Goal: Task Accomplishment & Management: Use online tool/utility

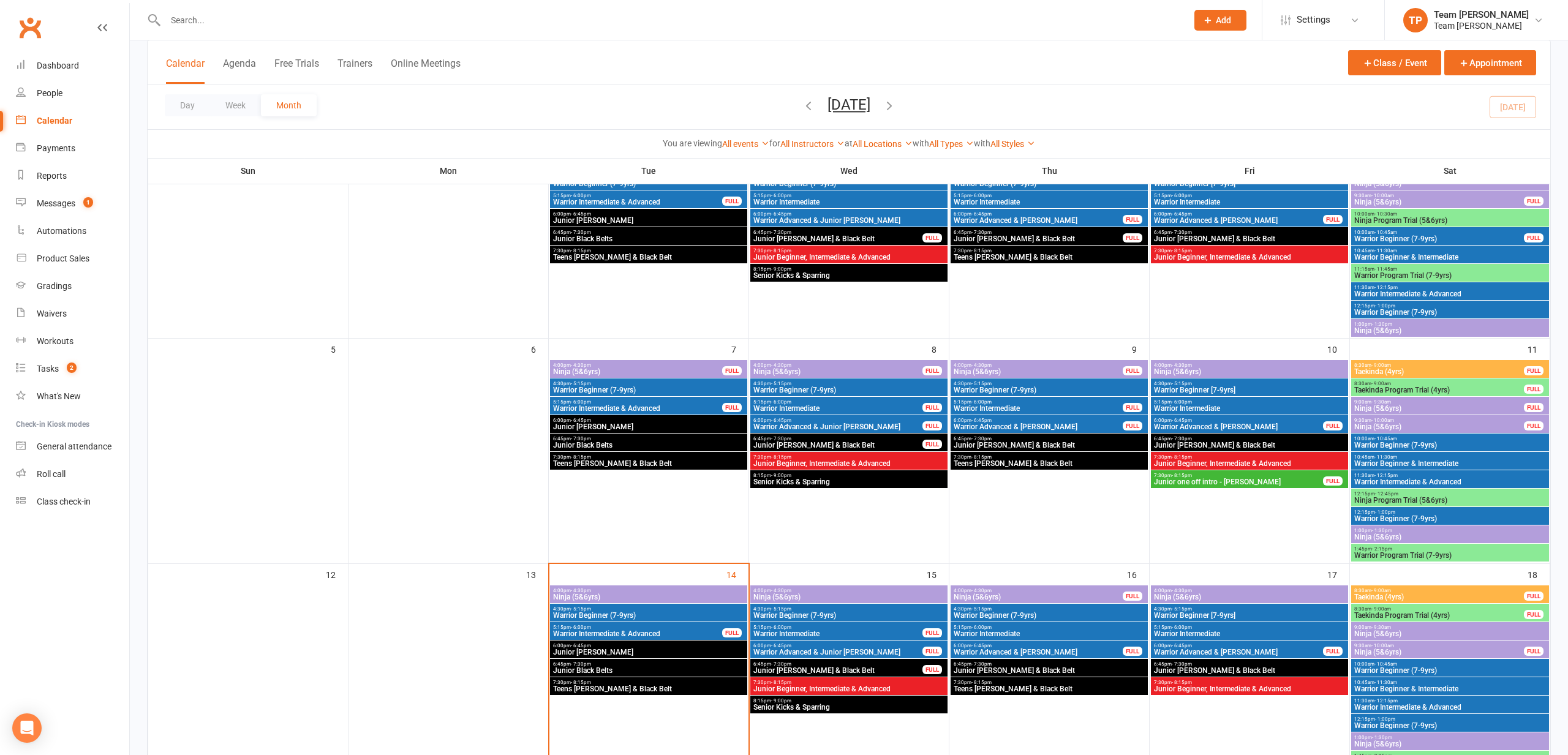
scroll to position [144, 0]
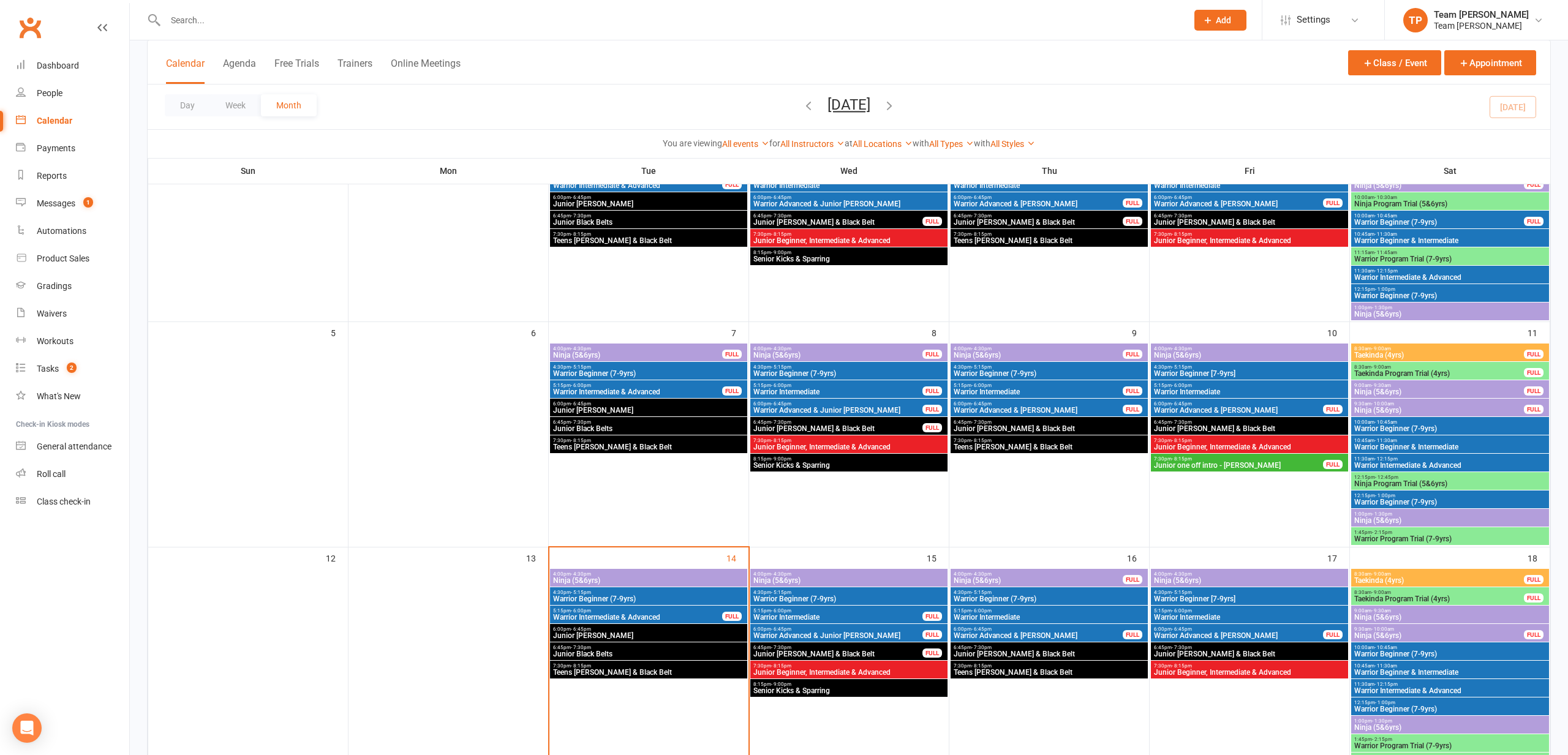
click at [60, 204] on div "Messages" at bounding box center [57, 204] width 39 height 10
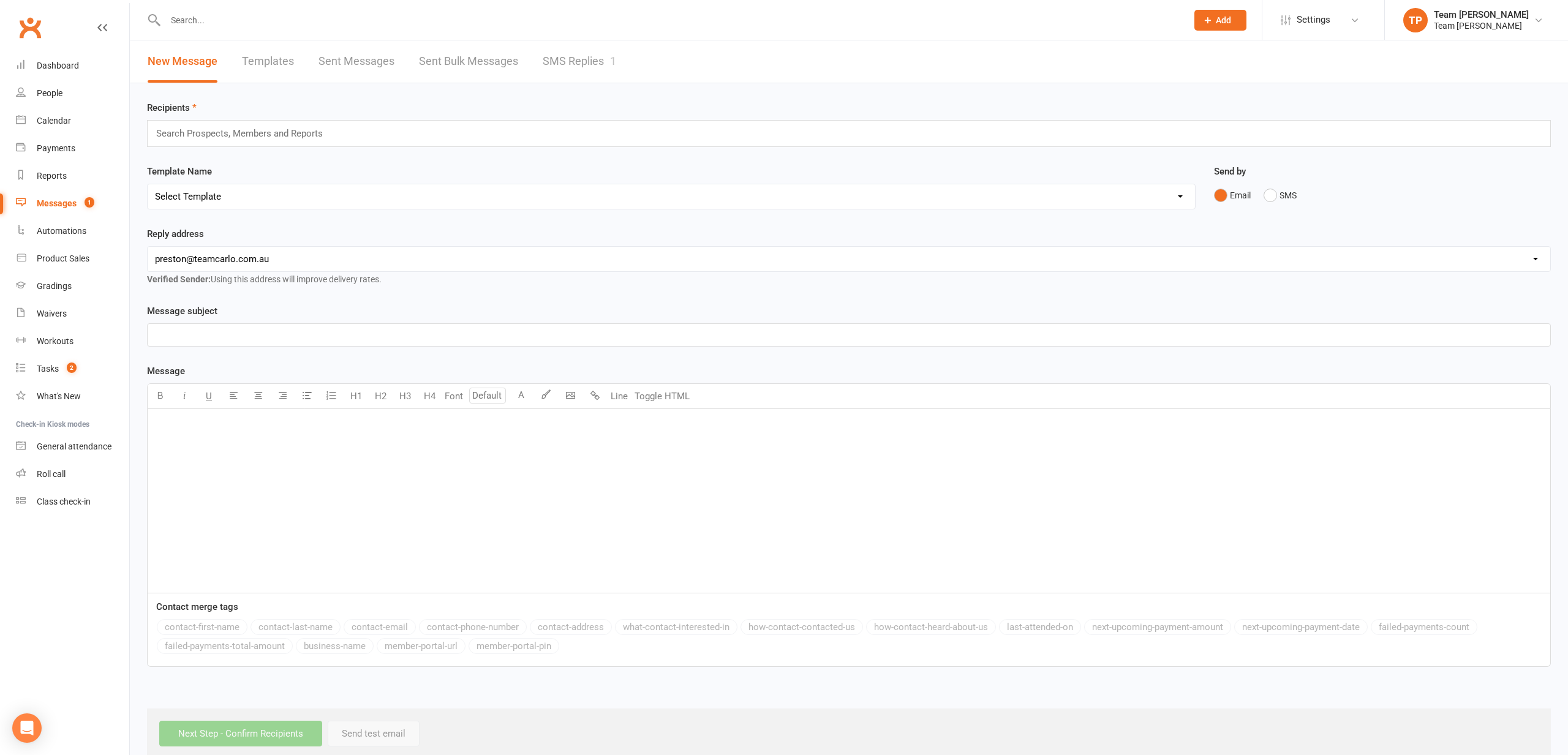
click at [593, 63] on link "SMS Replies 1" at bounding box center [579, 62] width 74 height 42
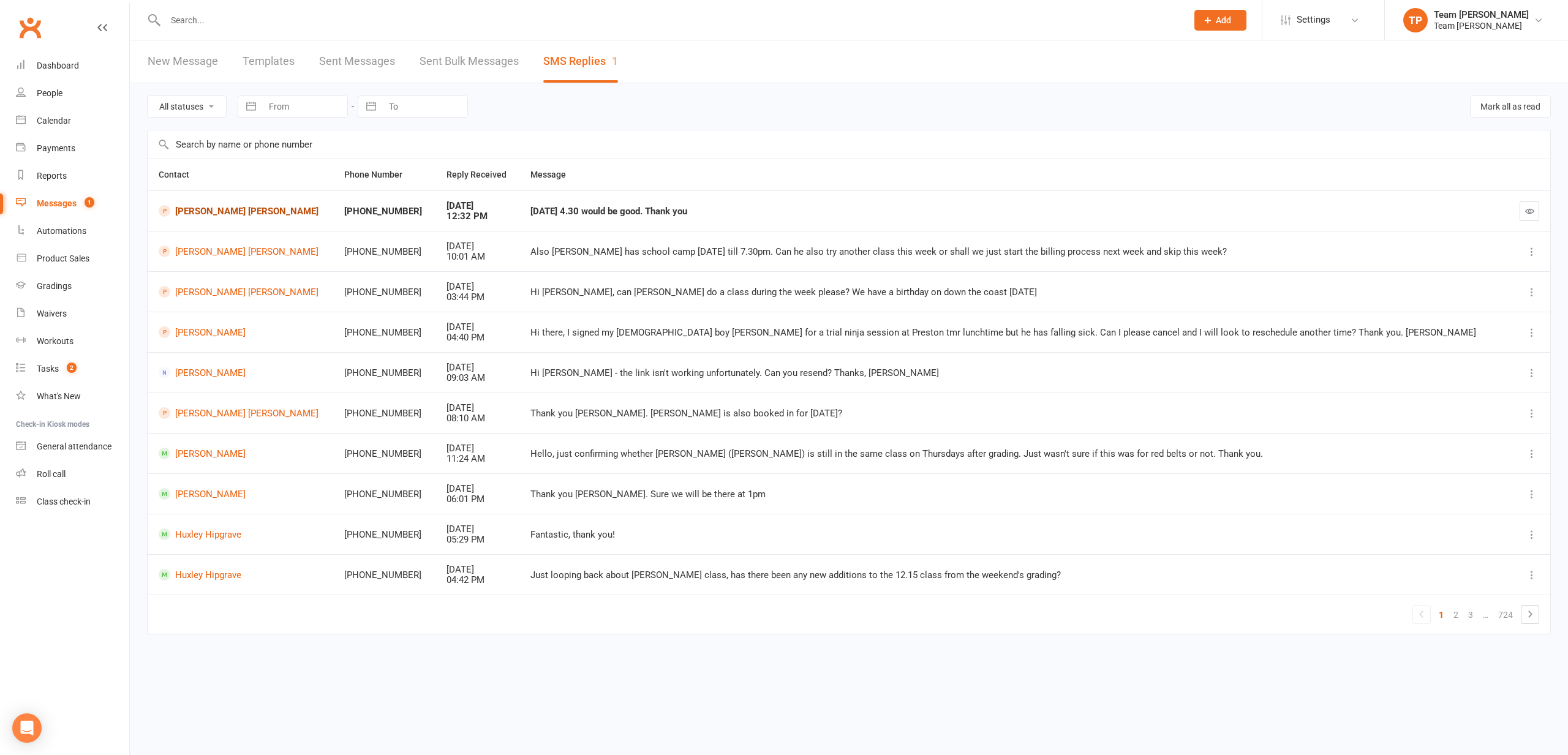
click at [195, 210] on link "[PERSON_NAME] [PERSON_NAME]" at bounding box center [241, 211] width 164 height 12
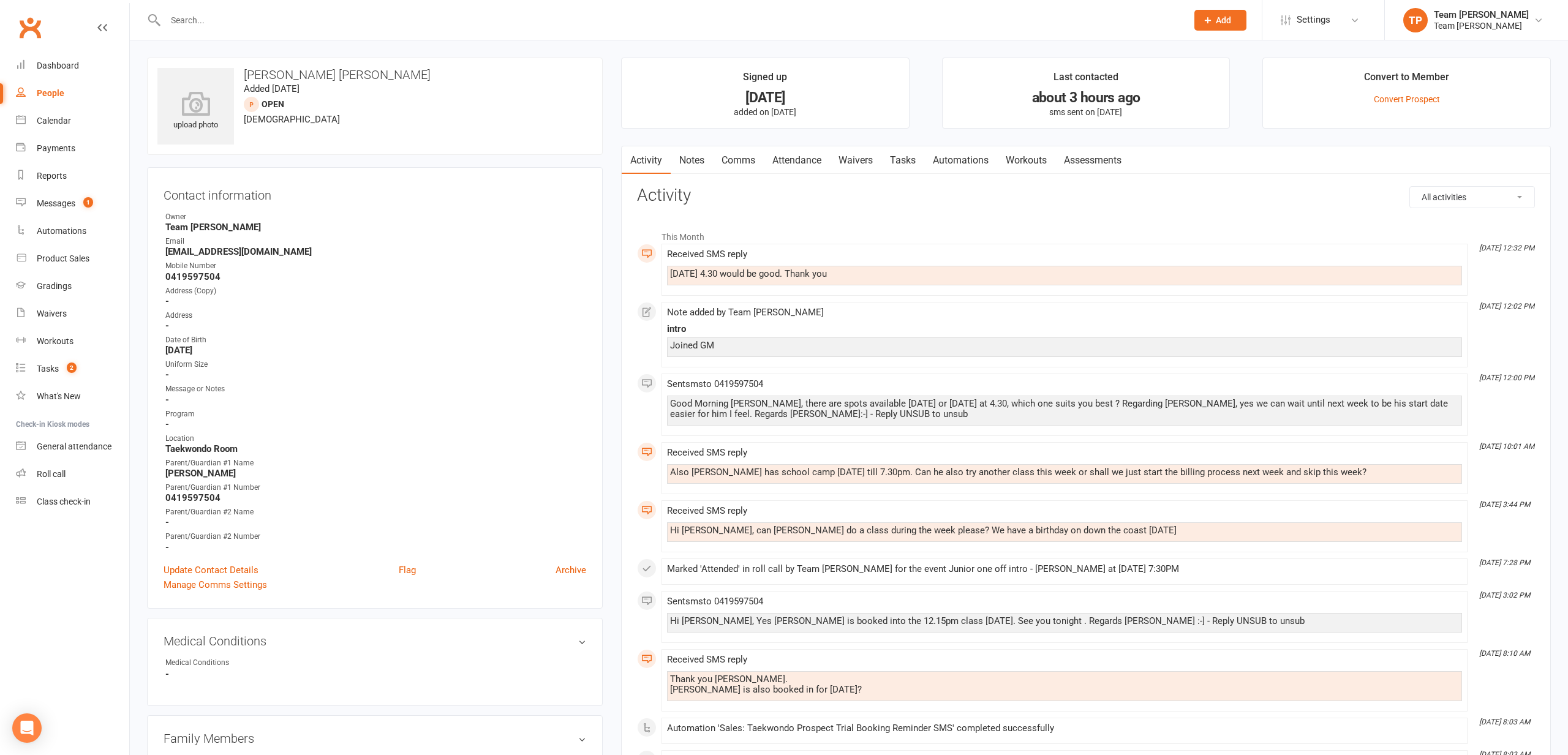
click at [740, 160] on link "Comms" at bounding box center [738, 160] width 51 height 28
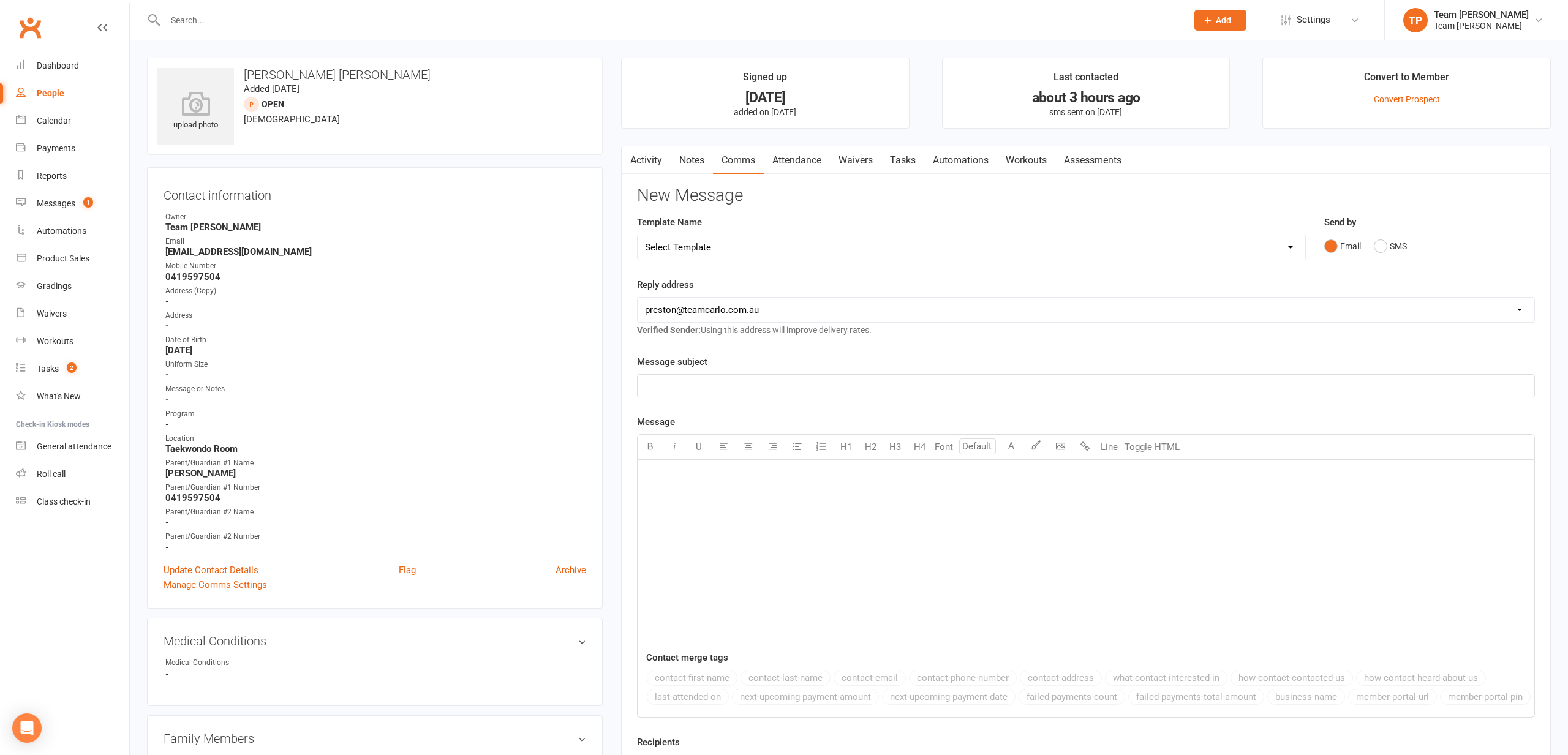
drag, startPoint x: 1382, startPoint y: 243, endPoint x: 890, endPoint y: 274, distance: 493.0
click at [1381, 244] on button "SMS" at bounding box center [1390, 247] width 33 height 24
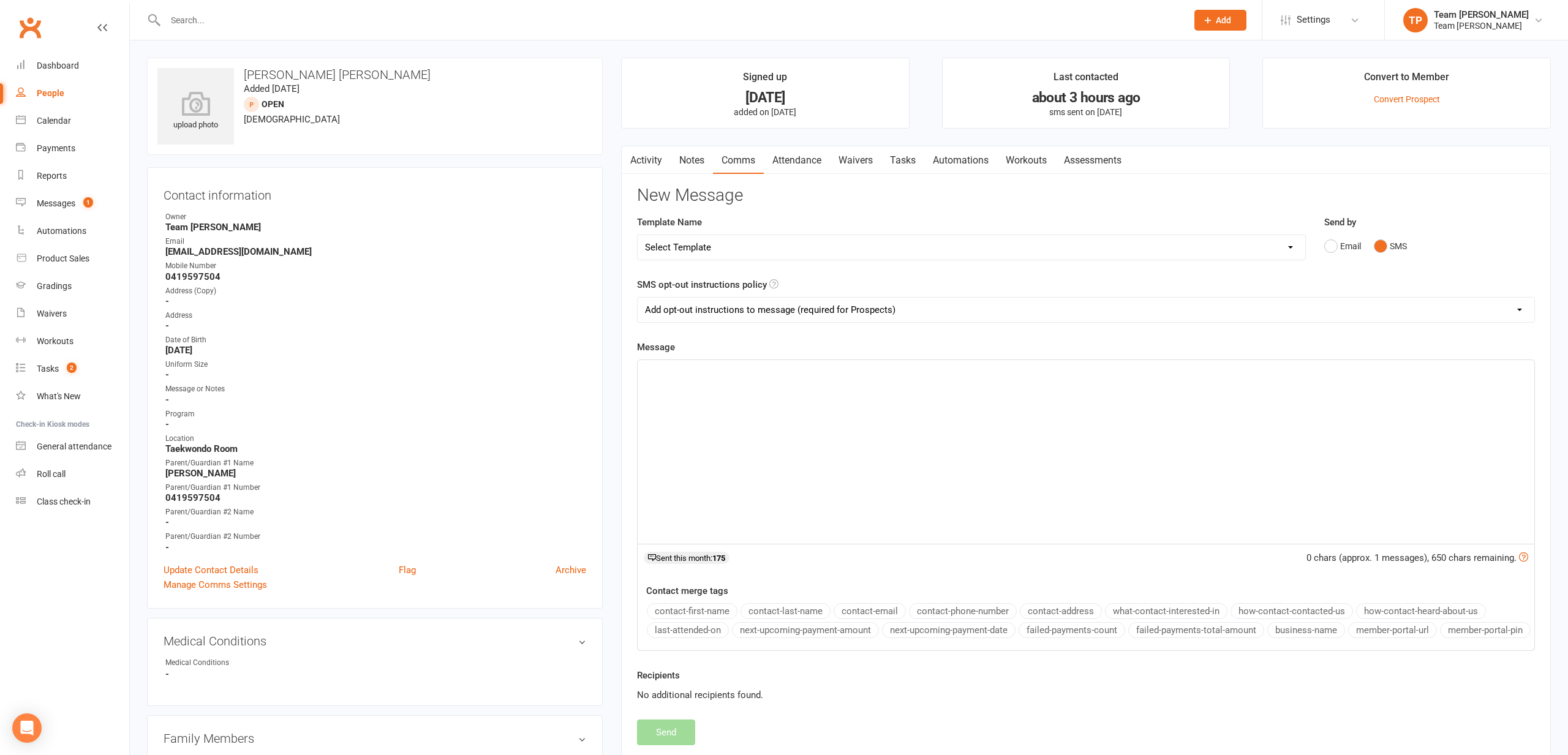
click at [685, 378] on div "﻿" at bounding box center [1086, 452] width 896 height 184
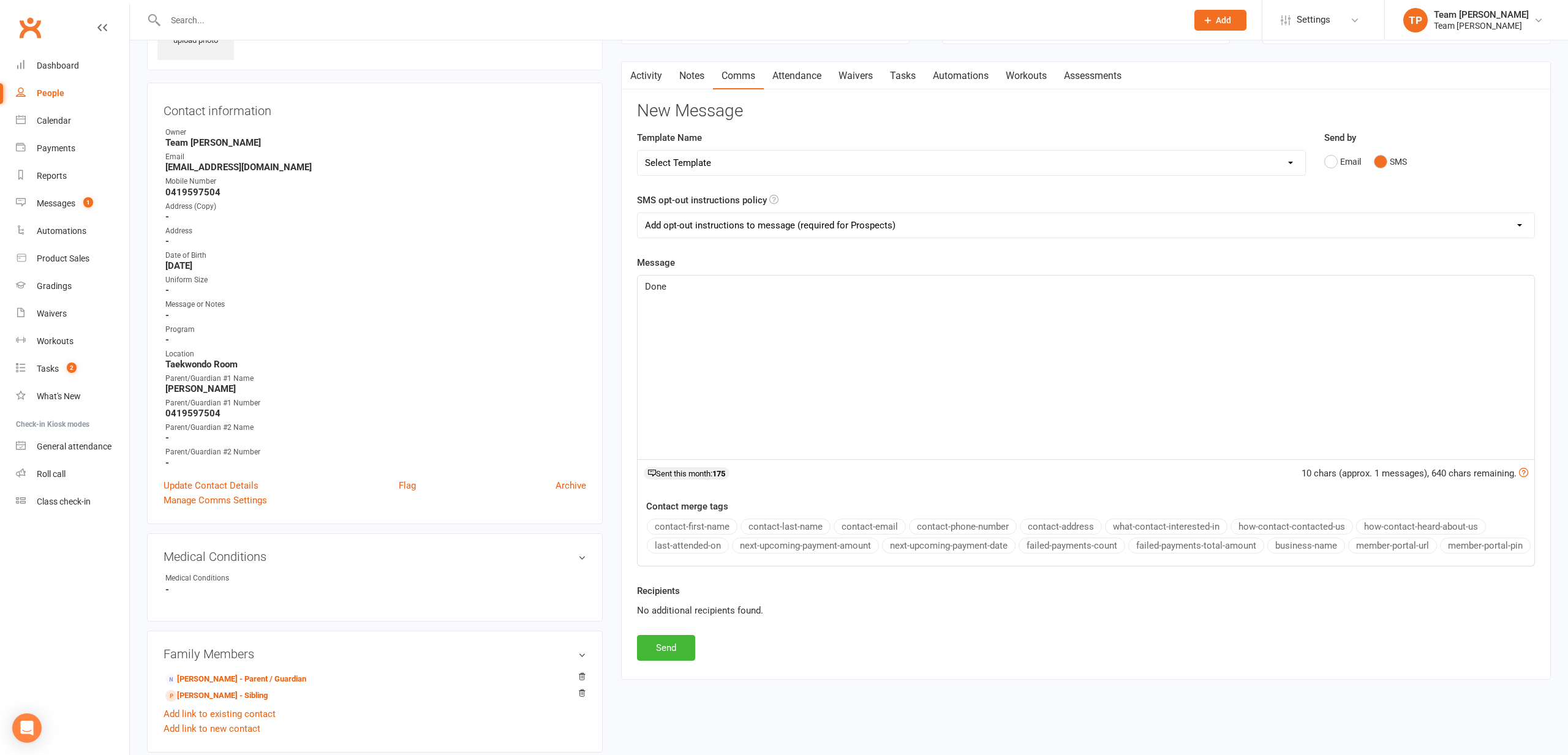
scroll to position [171, 0]
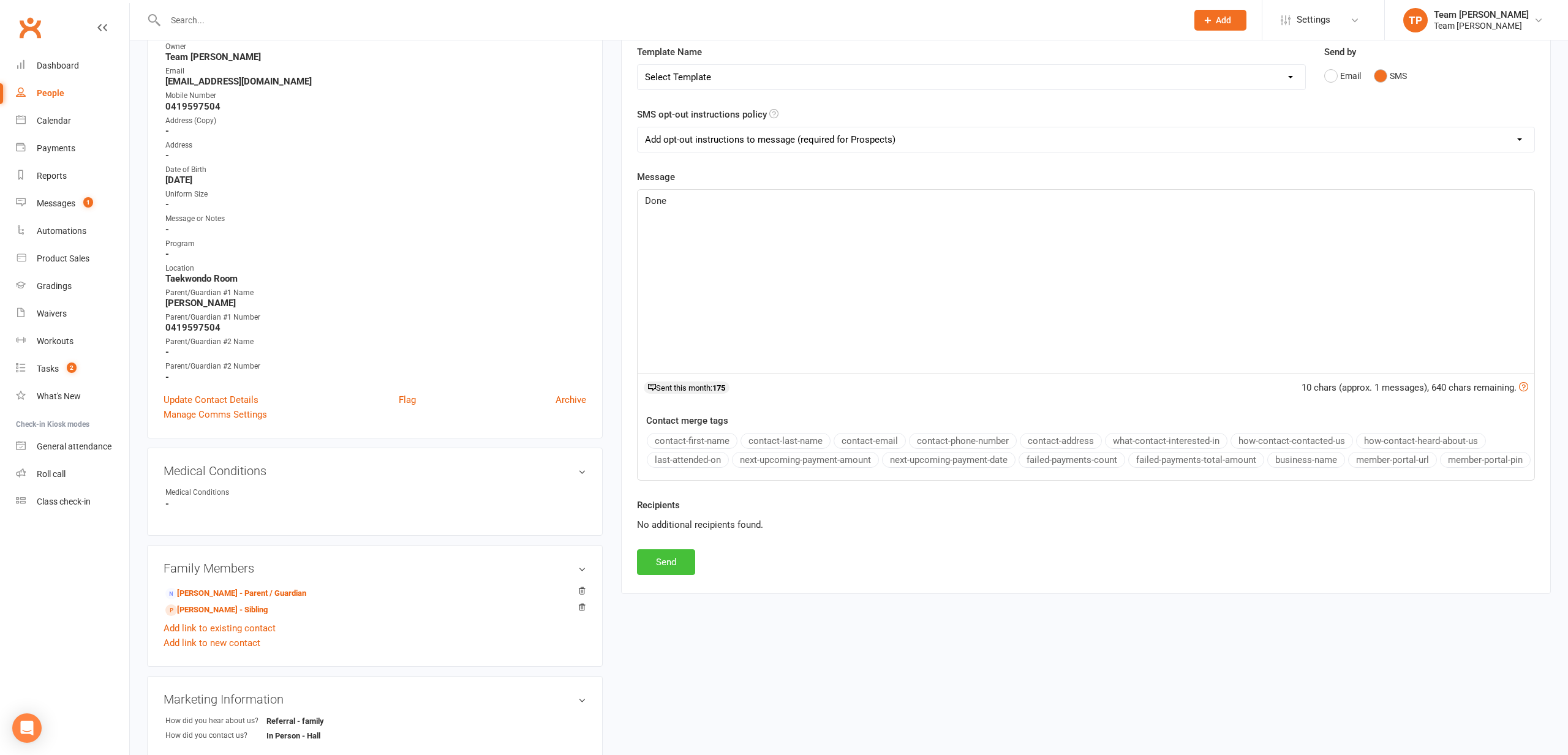
click at [661, 575] on button "Send" at bounding box center [666, 562] width 58 height 25
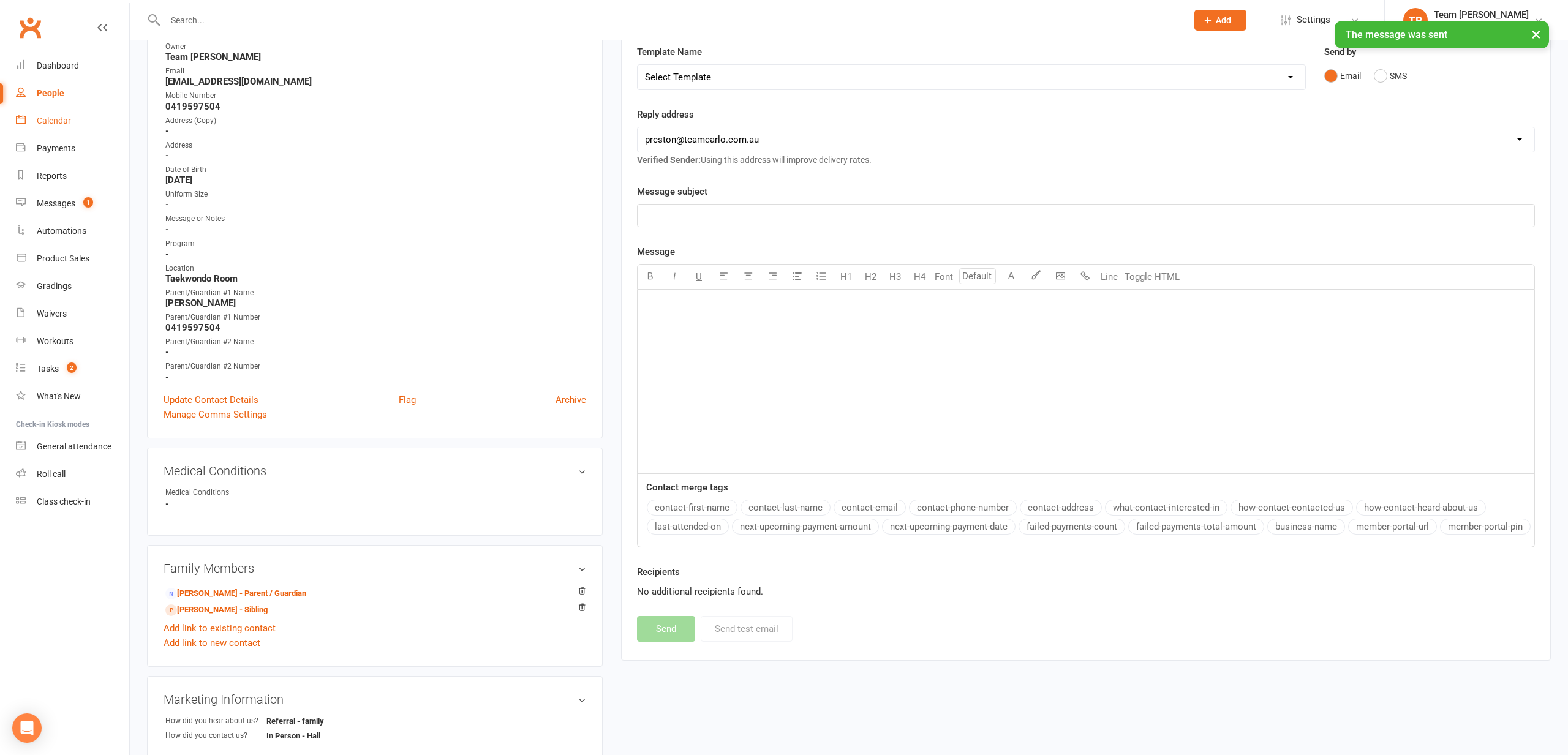
drag, startPoint x: 56, startPoint y: 122, endPoint x: 44, endPoint y: 120, distance: 12.2
click at [44, 120] on div "Calendar" at bounding box center [54, 121] width 35 height 10
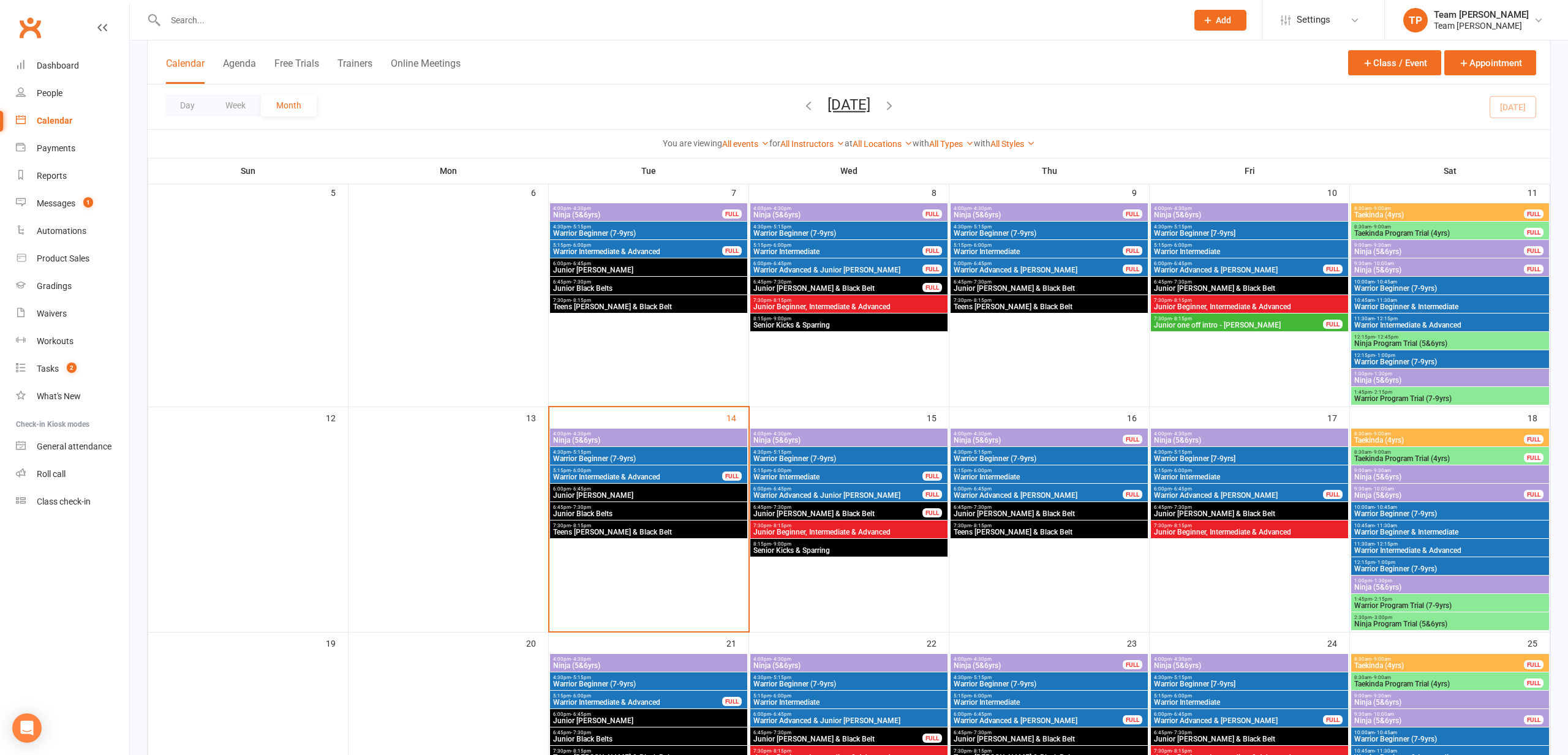
scroll to position [298, 0]
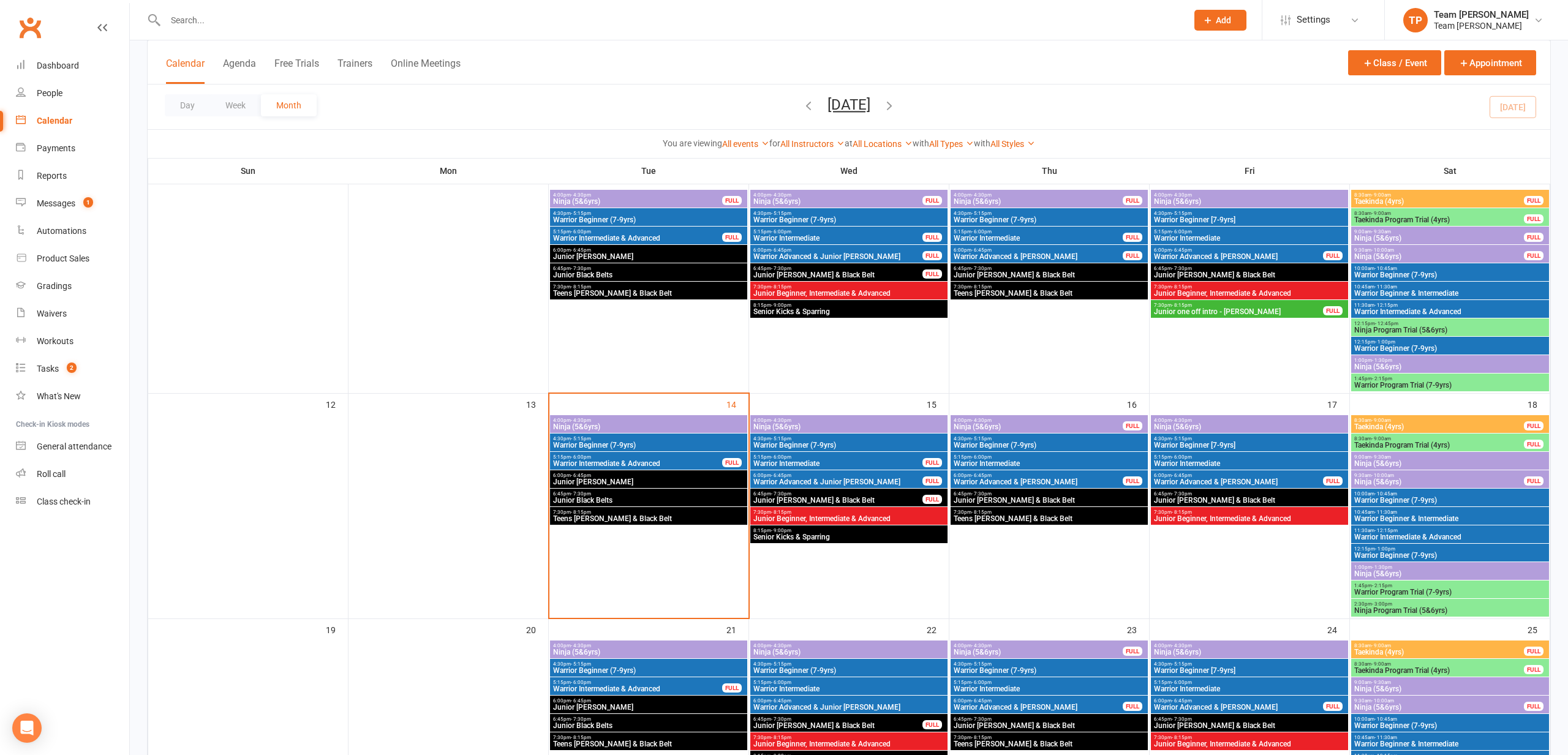
click at [1017, 440] on span "4:30pm - 5:15pm" at bounding box center [1049, 438] width 193 height 6
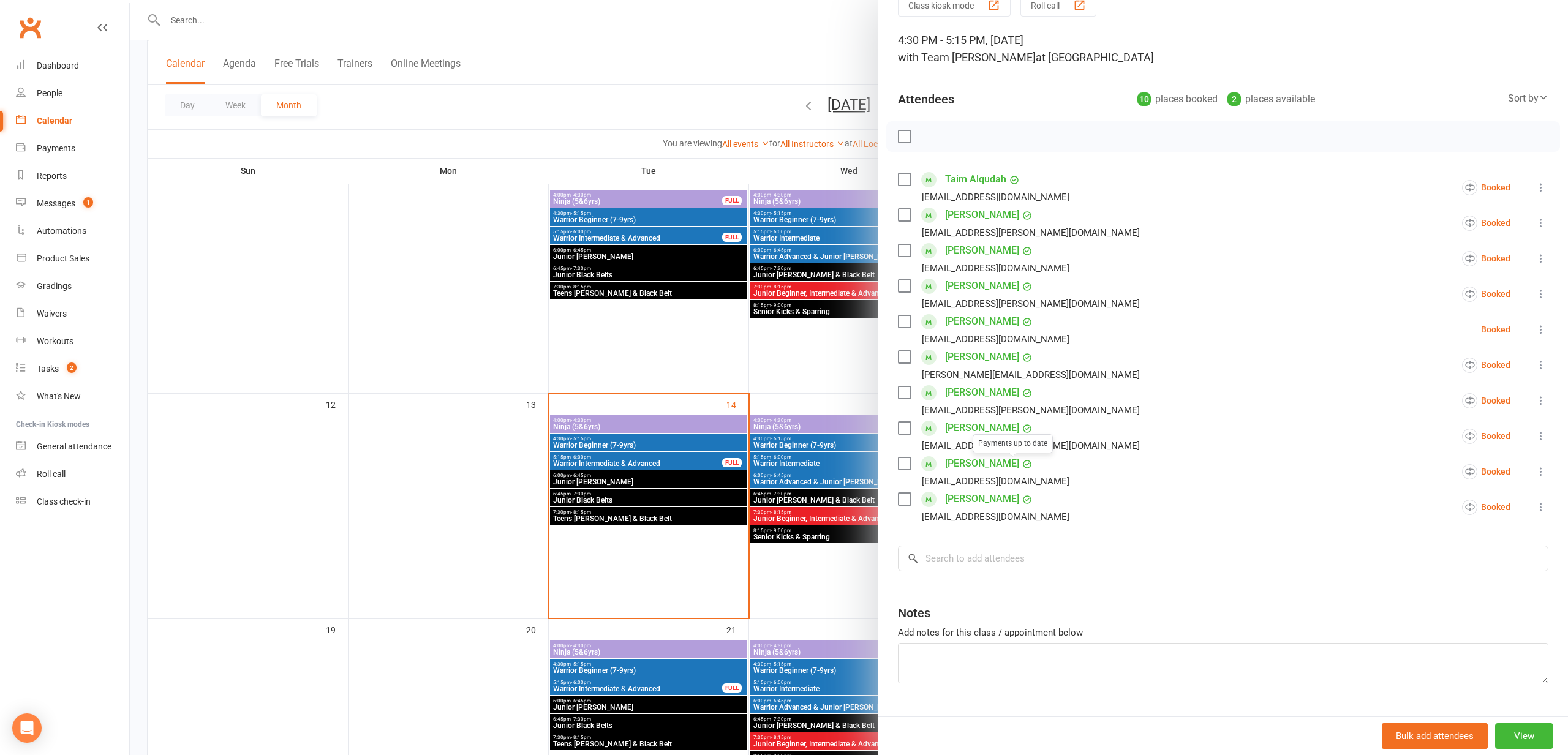
scroll to position [86, 0]
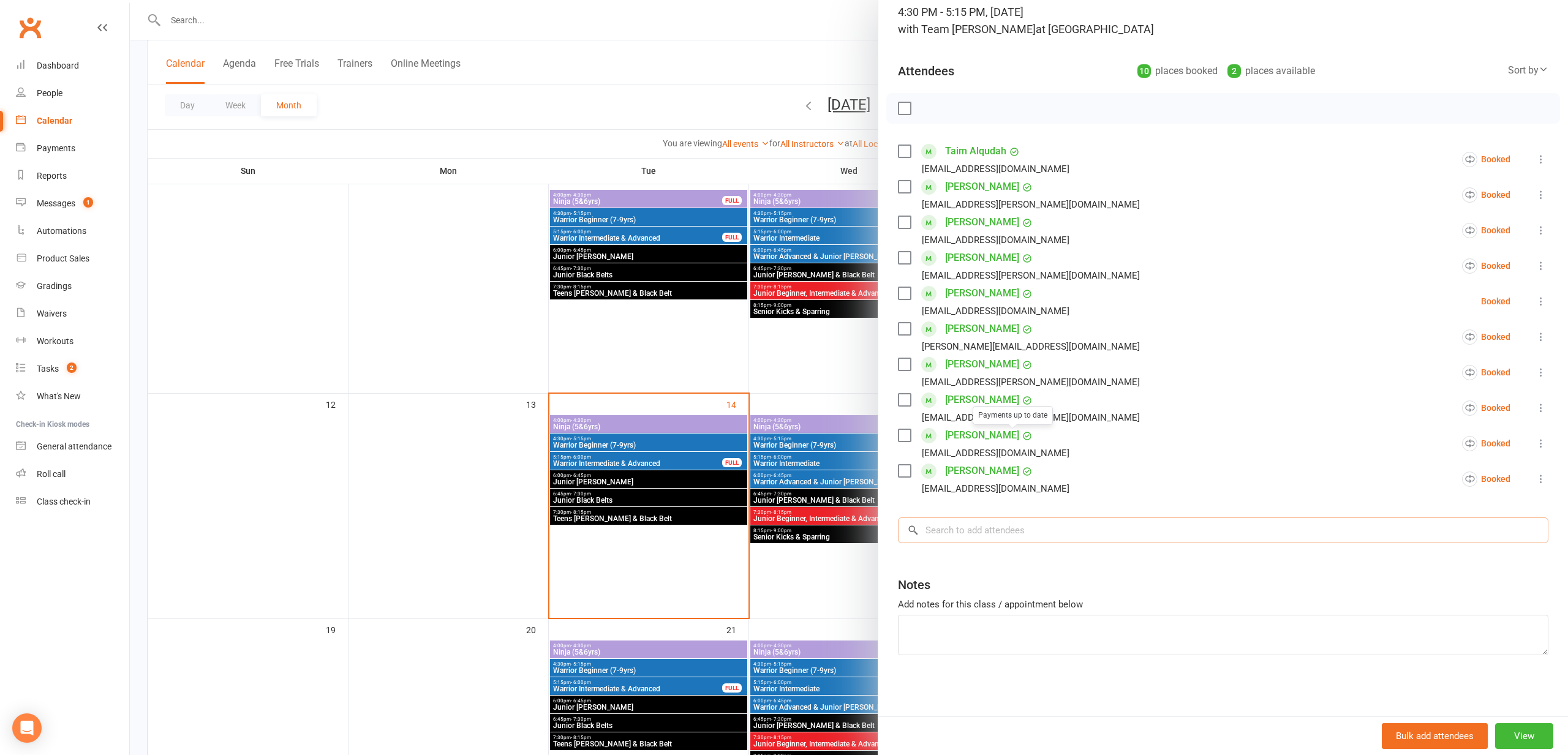
click at [946, 529] on input "search" at bounding box center [1223, 530] width 651 height 25
click at [947, 529] on input "search" at bounding box center [1223, 530] width 651 height 25
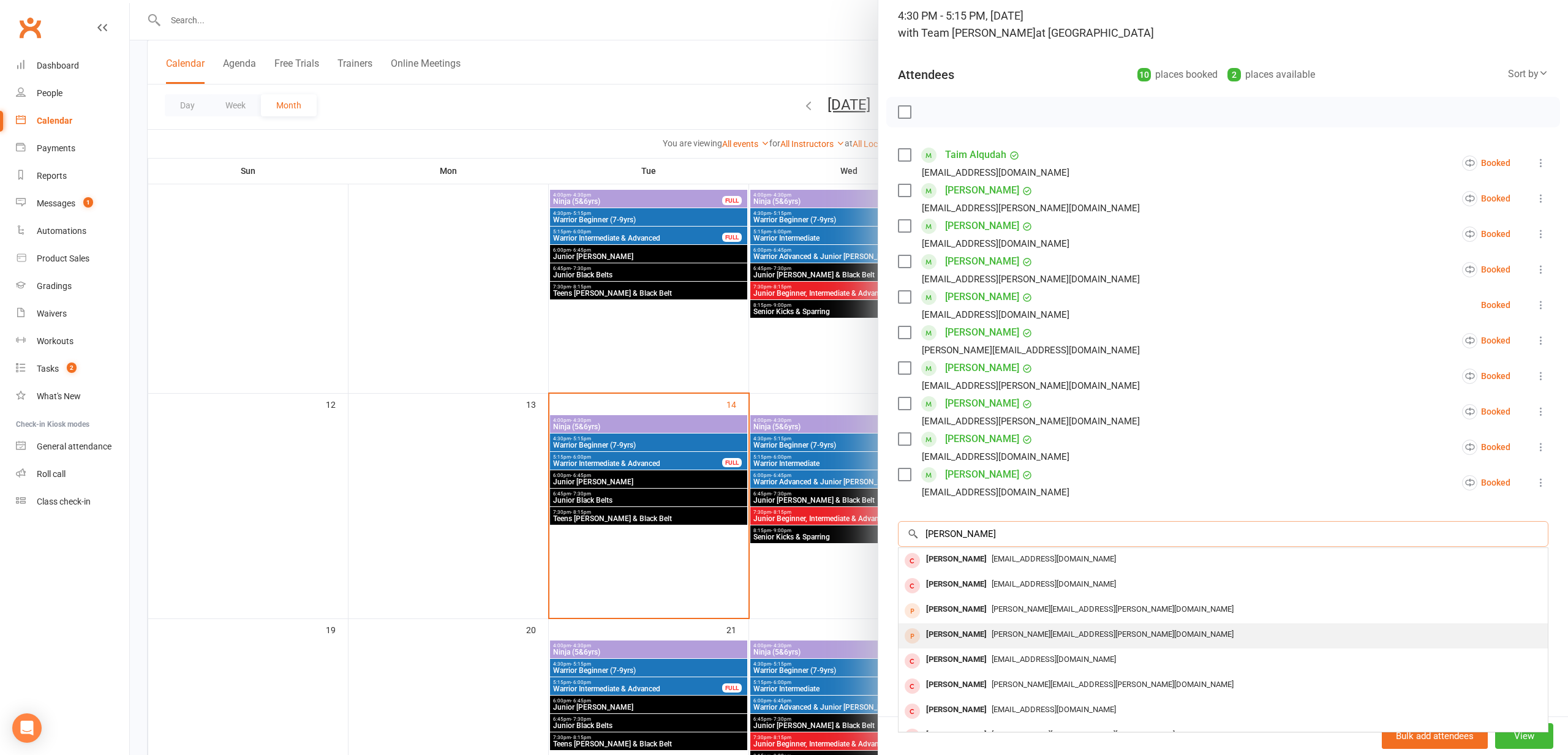
scroll to position [82, 0]
type input "[PERSON_NAME]"
click at [992, 633] on span "[PERSON_NAME][EMAIL_ADDRESS][PERSON_NAME][DOMAIN_NAME]" at bounding box center [1113, 634] width 242 height 9
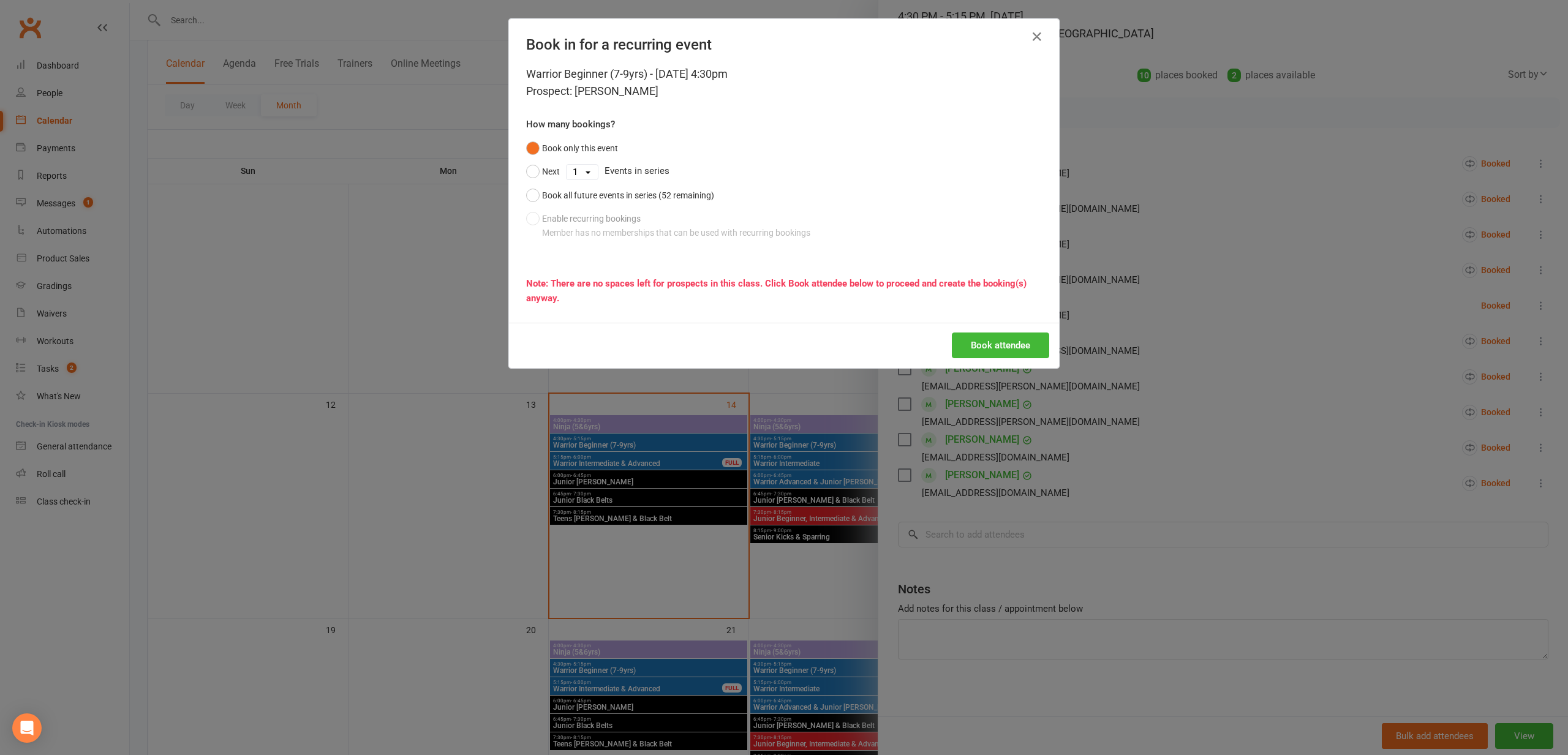
click at [989, 340] on button "Book attendee" at bounding box center [1000, 345] width 97 height 25
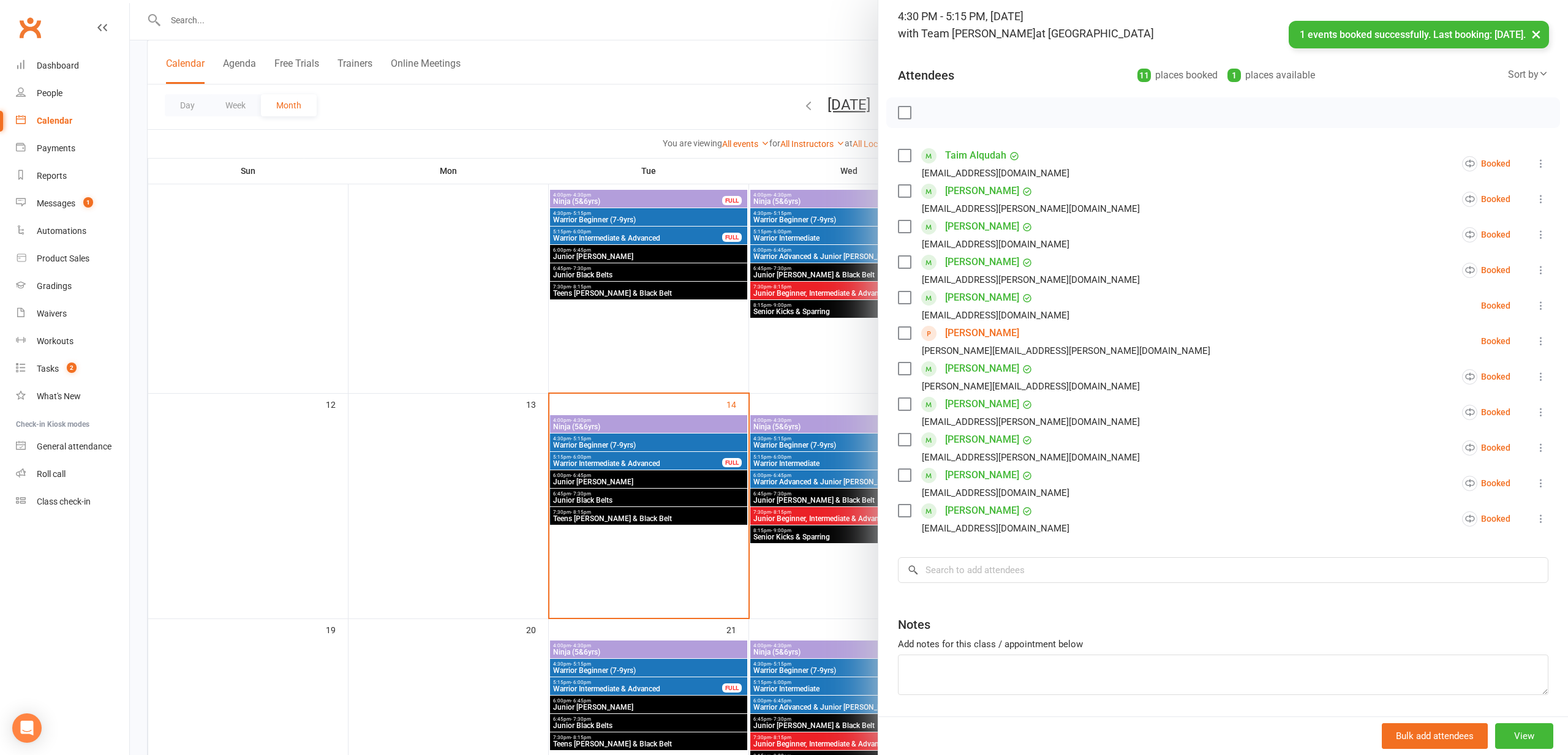
click at [400, 372] on div at bounding box center [849, 378] width 1438 height 755
